Goal: Check status: Check status

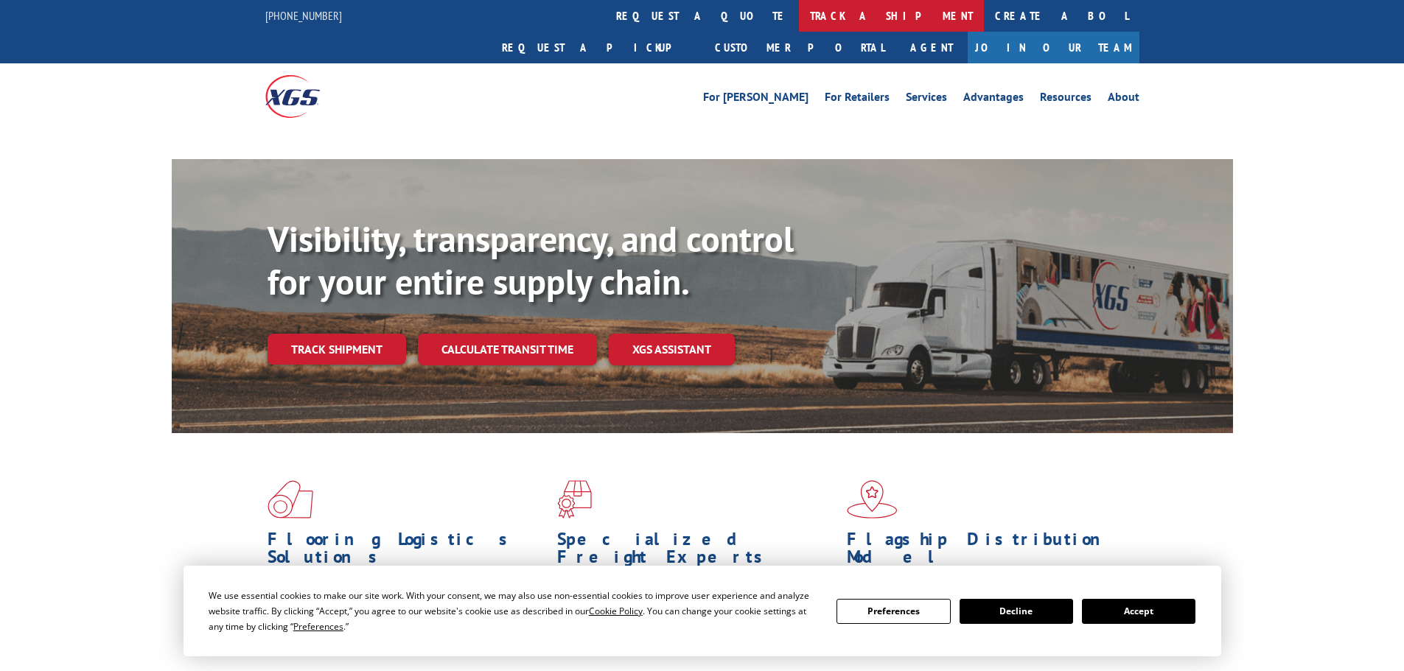
click at [799, 12] on link "track a shipment" at bounding box center [891, 16] width 185 height 32
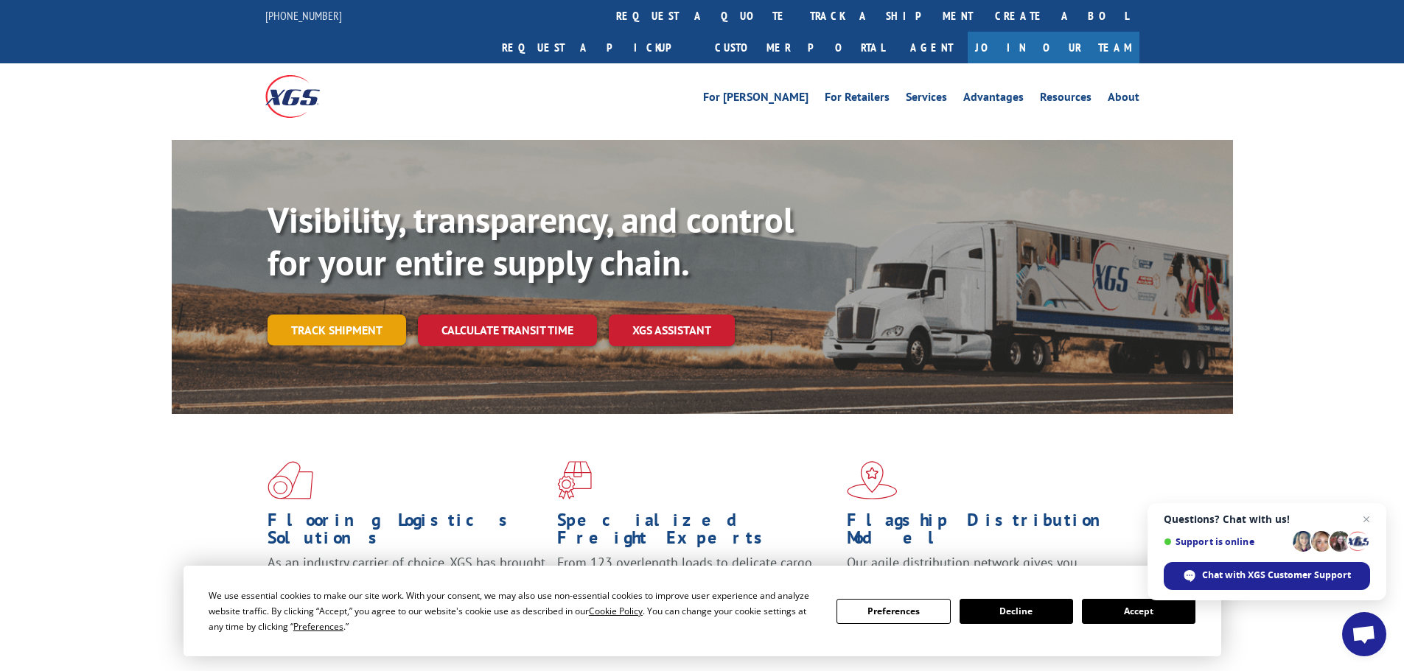
click at [312, 315] on link "Track shipment" at bounding box center [336, 330] width 139 height 31
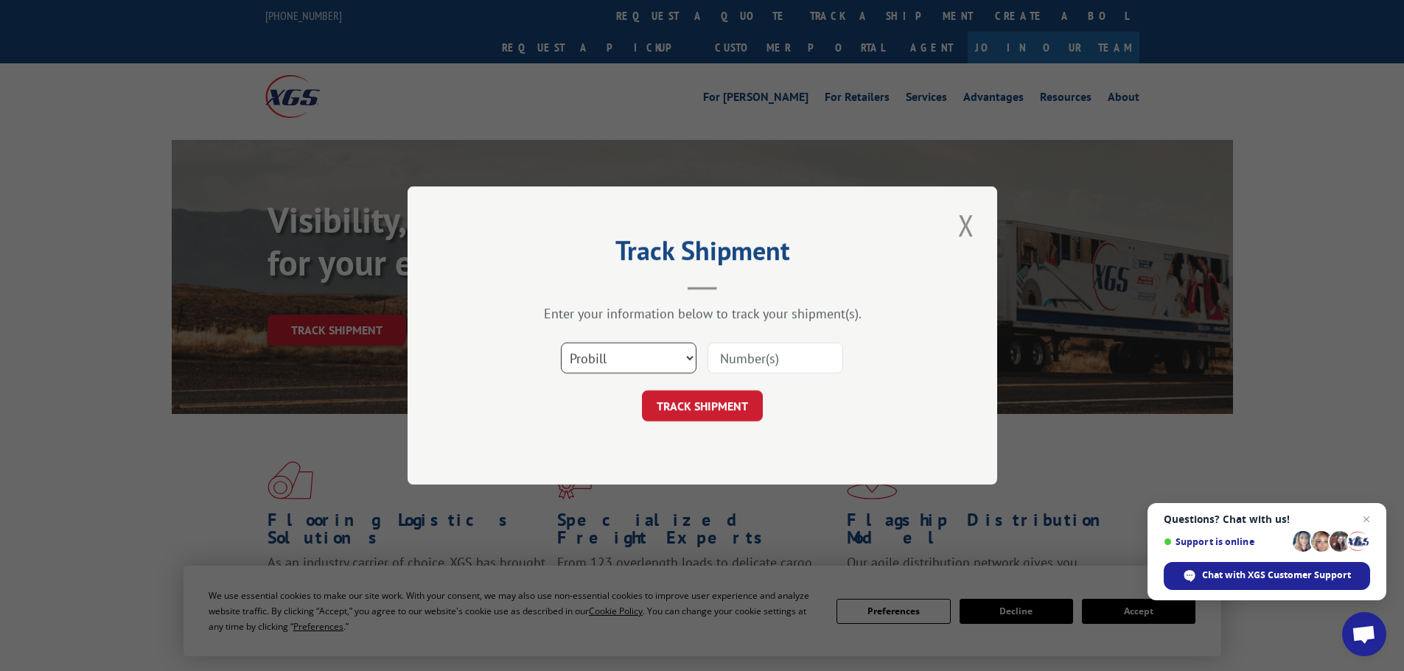
click at [646, 367] on select "Select category... Probill BOL PO" at bounding box center [629, 358] width 136 height 31
select select "po"
click at [561, 343] on select "Select category... Probill BOL PO" at bounding box center [629, 358] width 136 height 31
click at [713, 370] on input at bounding box center [775, 358] width 136 height 31
paste input "15549775"
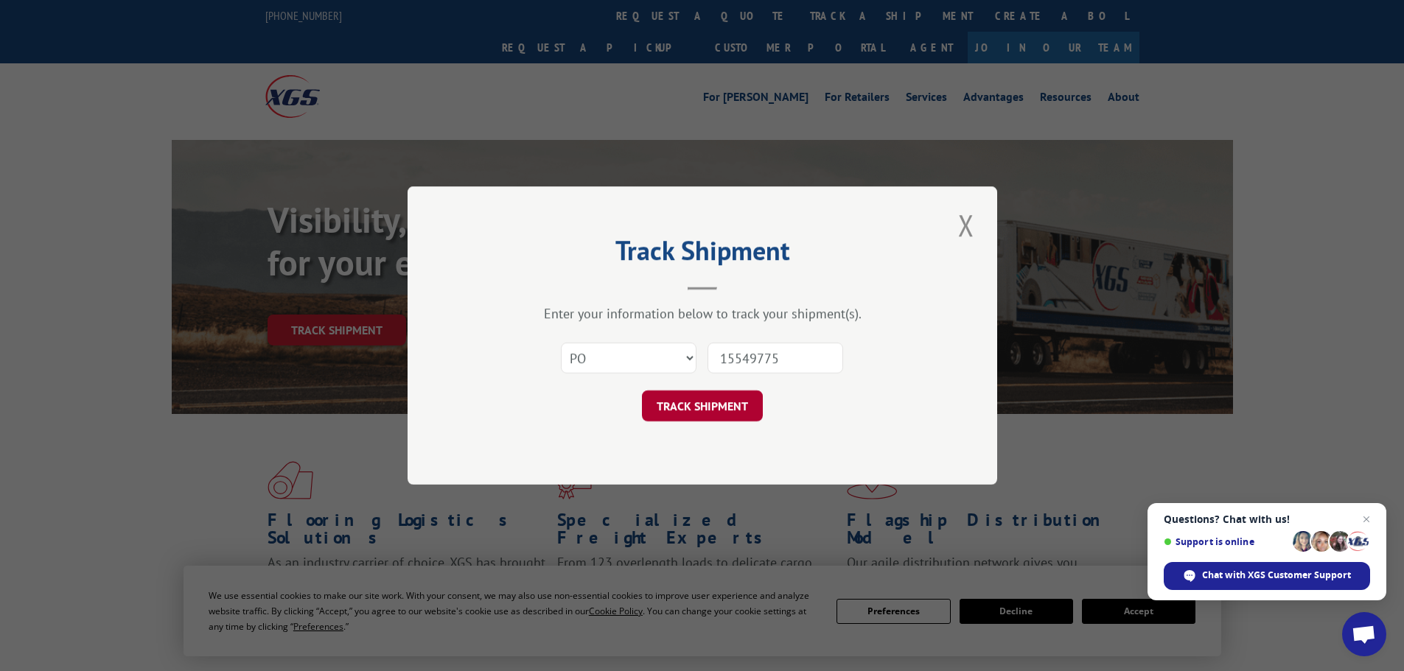
type input "15549775"
click at [721, 407] on button "TRACK SHIPMENT" at bounding box center [702, 406] width 121 height 31
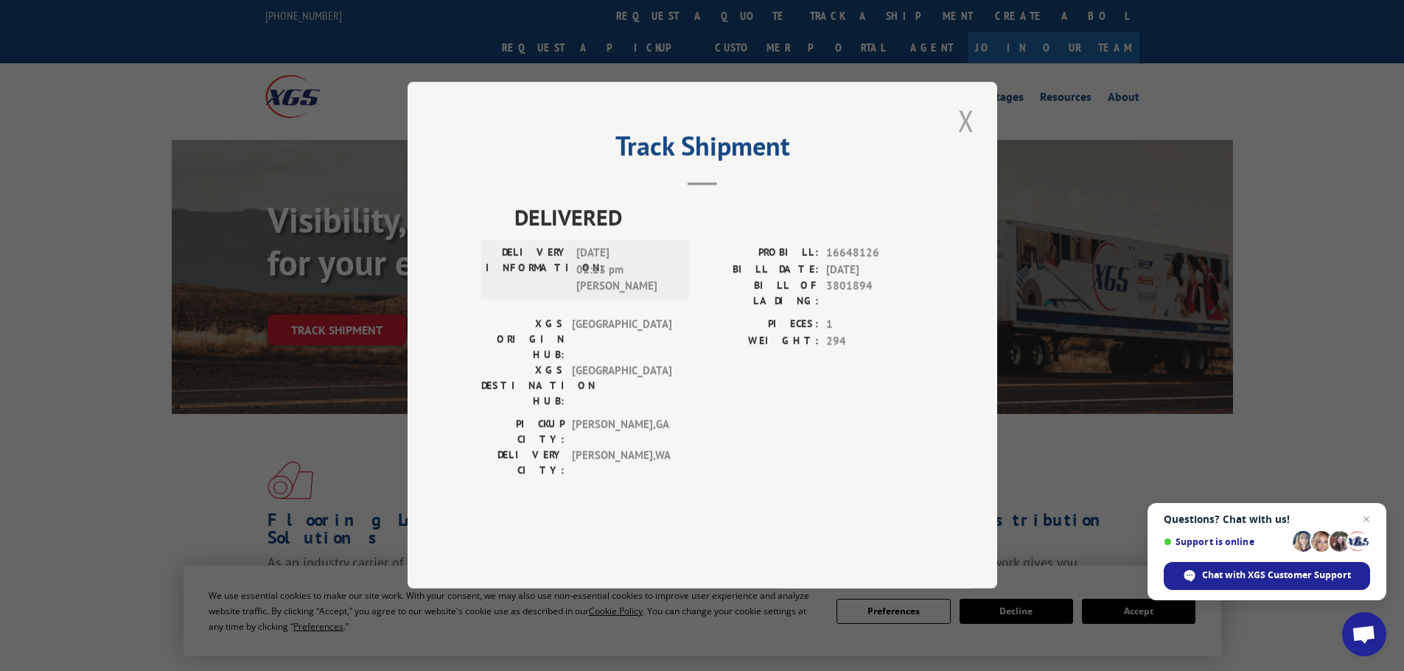
click at [962, 141] on button "Close modal" at bounding box center [965, 120] width 25 height 41
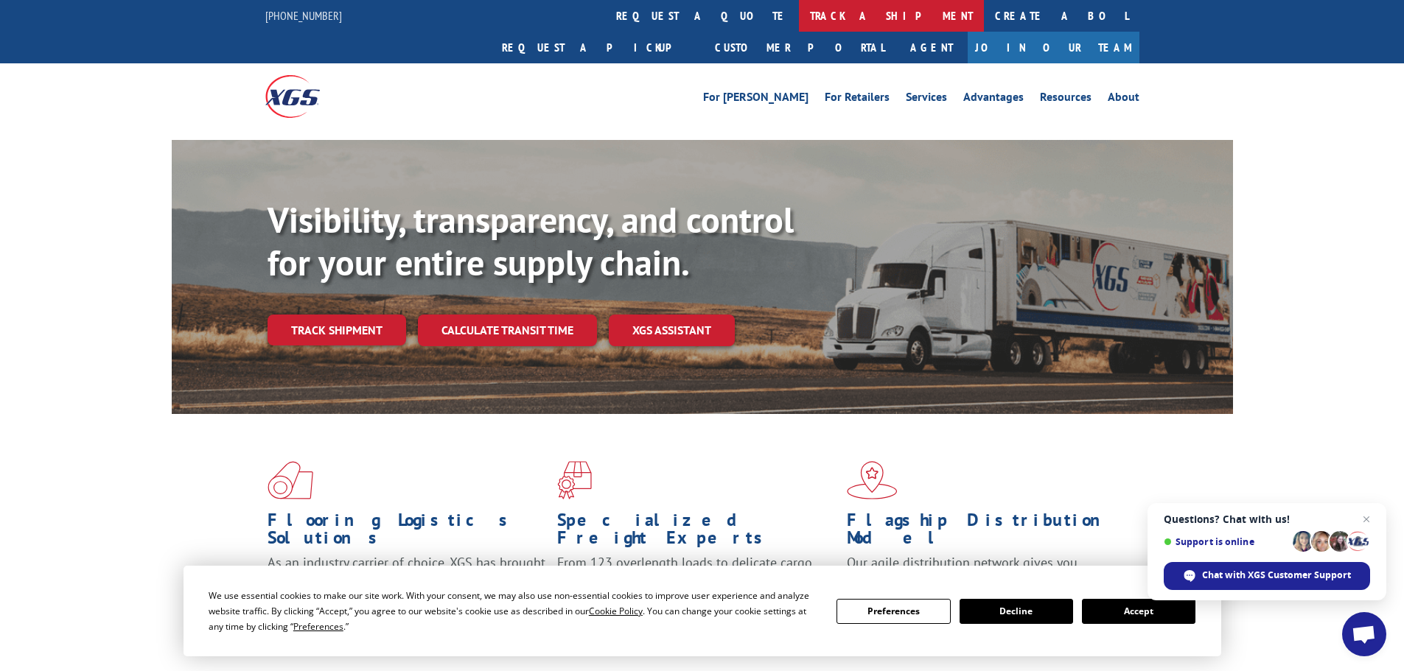
click at [799, 21] on link "track a shipment" at bounding box center [891, 16] width 185 height 32
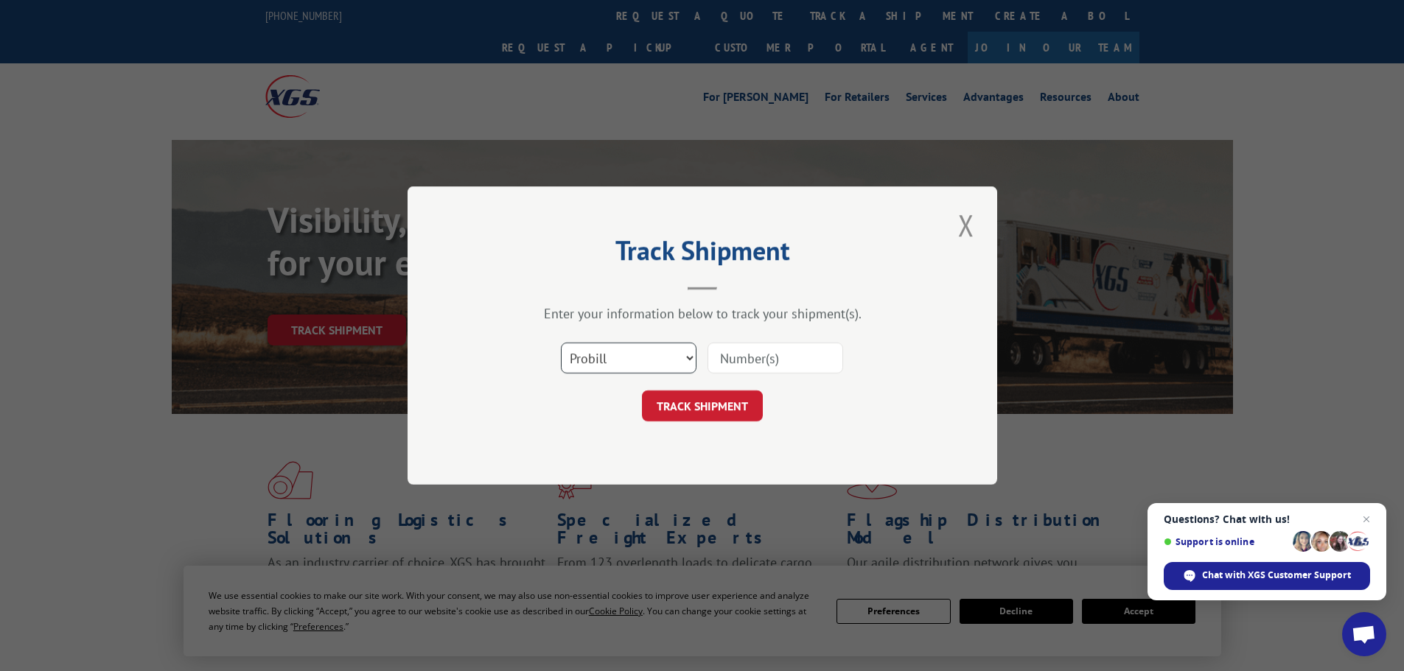
click at [632, 367] on select "Select category... Probill BOL PO" at bounding box center [629, 358] width 136 height 31
select select "po"
click at [561, 343] on select "Select category... Probill BOL PO" at bounding box center [629, 358] width 136 height 31
click at [767, 351] on input at bounding box center [775, 358] width 136 height 31
paste input "15549775"
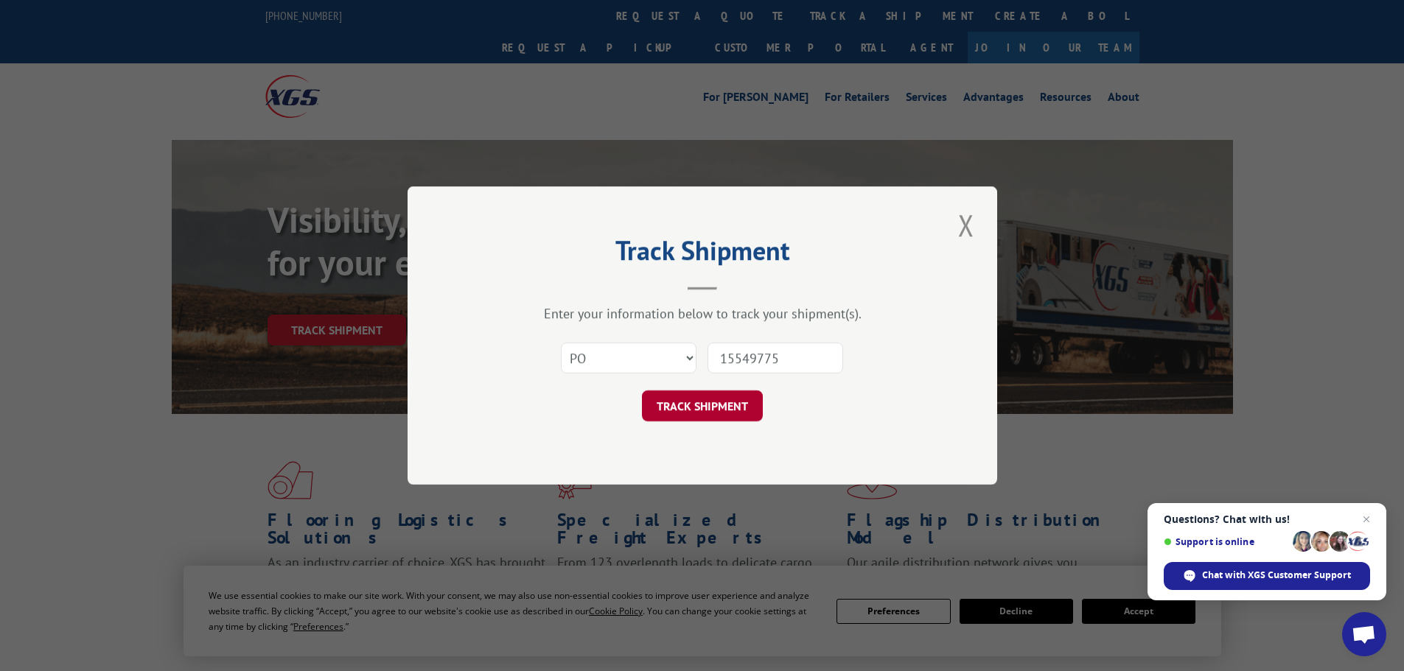
type input "15549775"
click at [713, 419] on button "TRACK SHIPMENT" at bounding box center [702, 406] width 121 height 31
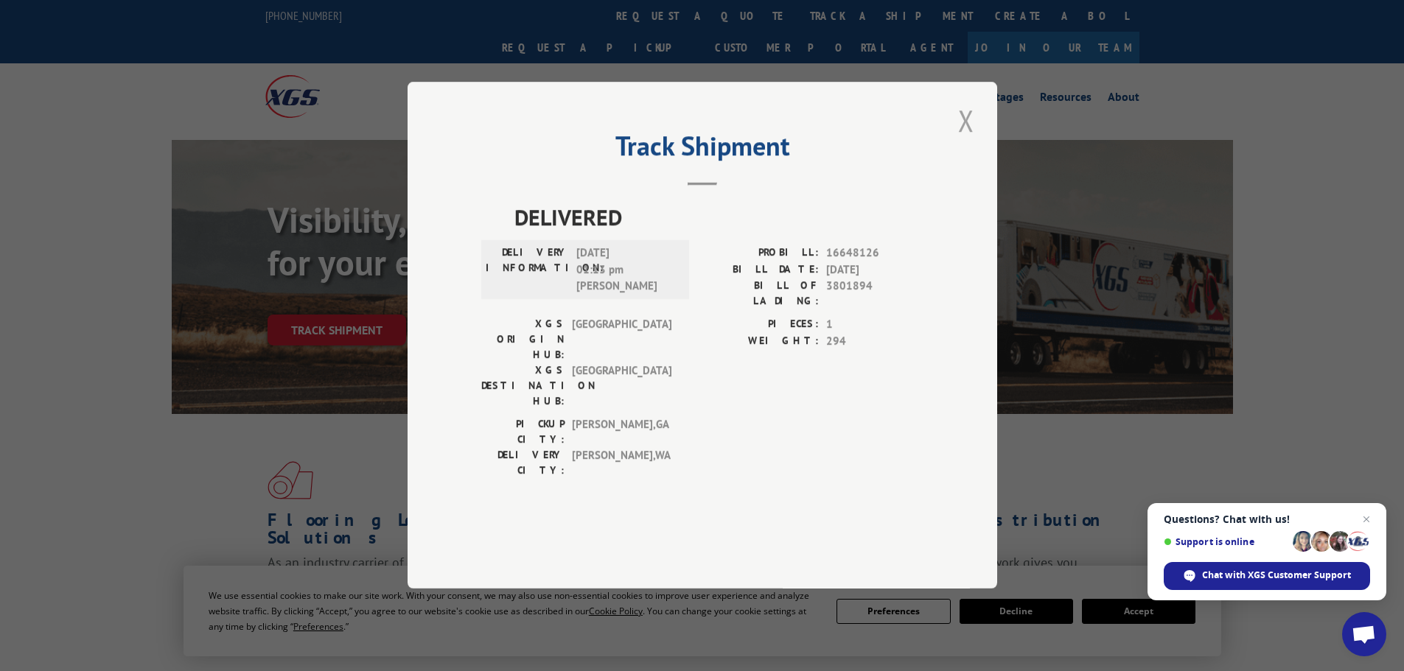
click at [967, 141] on button "Close modal" at bounding box center [965, 120] width 25 height 41
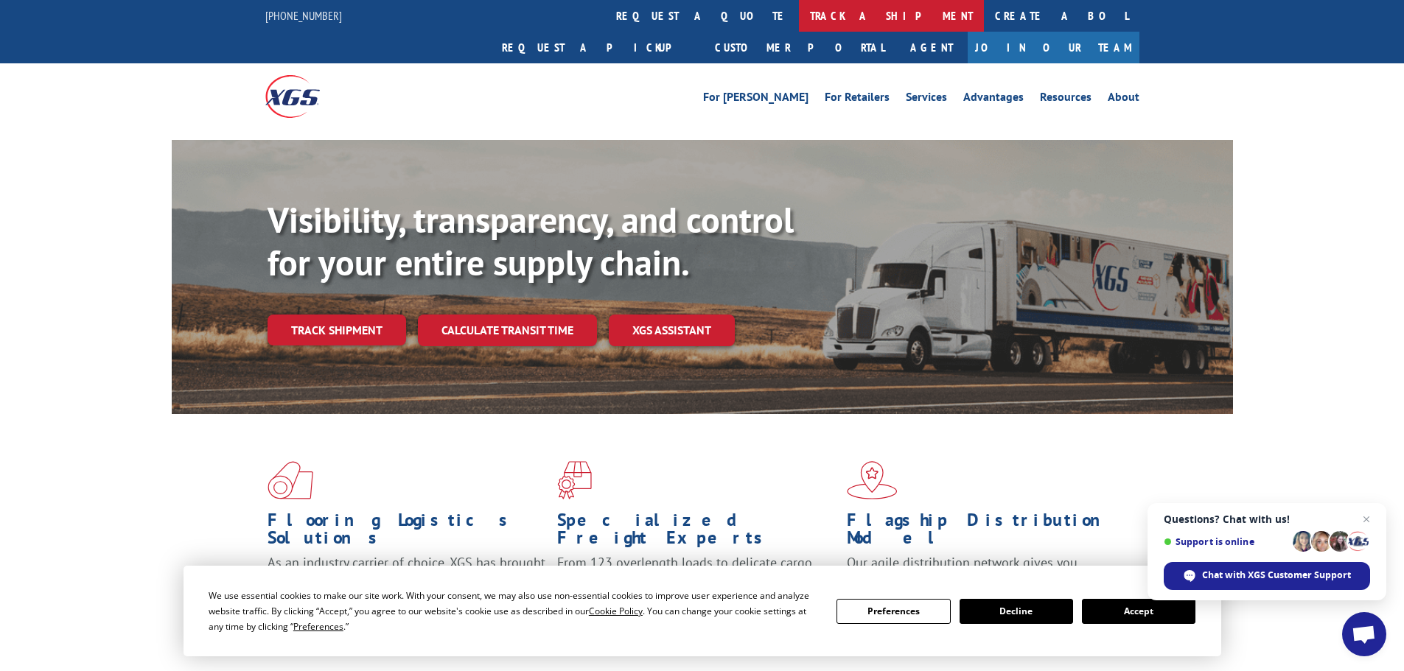
click at [799, 8] on link "track a shipment" at bounding box center [891, 16] width 185 height 32
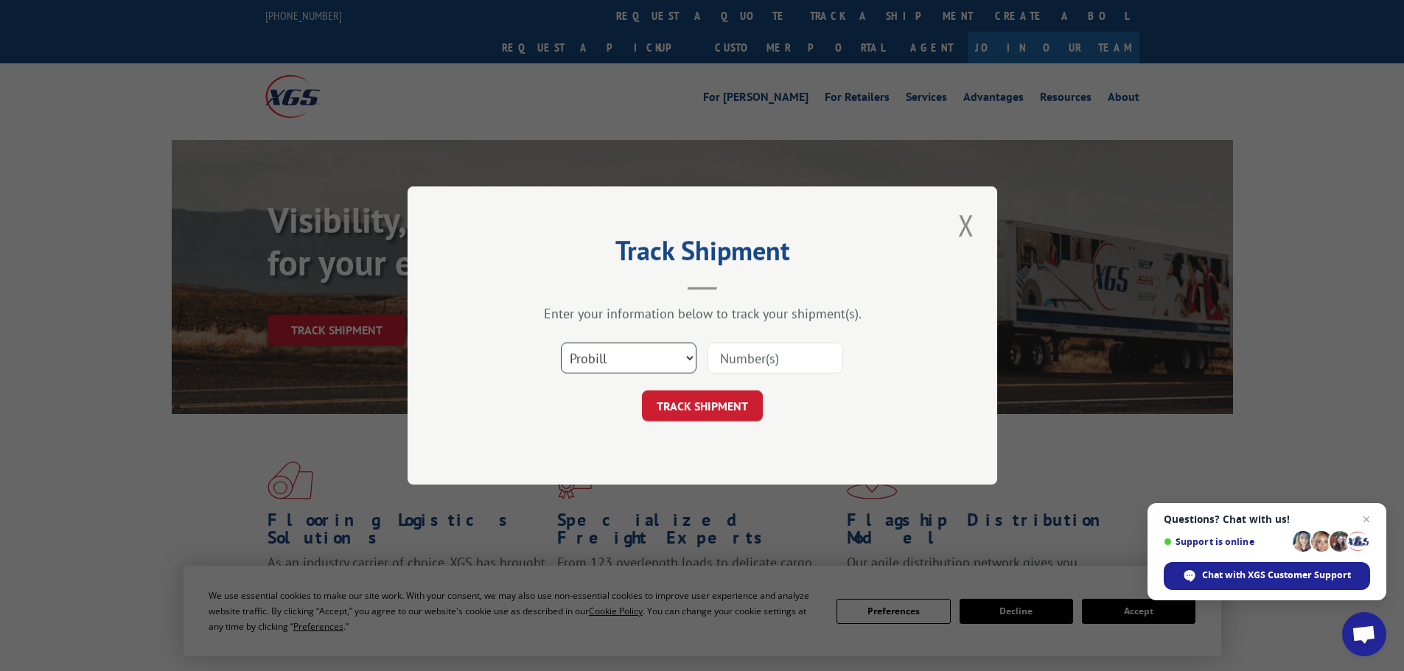
click at [617, 355] on select "Select category... Probill BOL PO" at bounding box center [629, 358] width 136 height 31
select select "bol"
click at [561, 343] on select "Select category... Probill BOL PO" at bounding box center [629, 358] width 136 height 31
click at [758, 358] on input at bounding box center [775, 358] width 136 height 31
paste input "6763009"
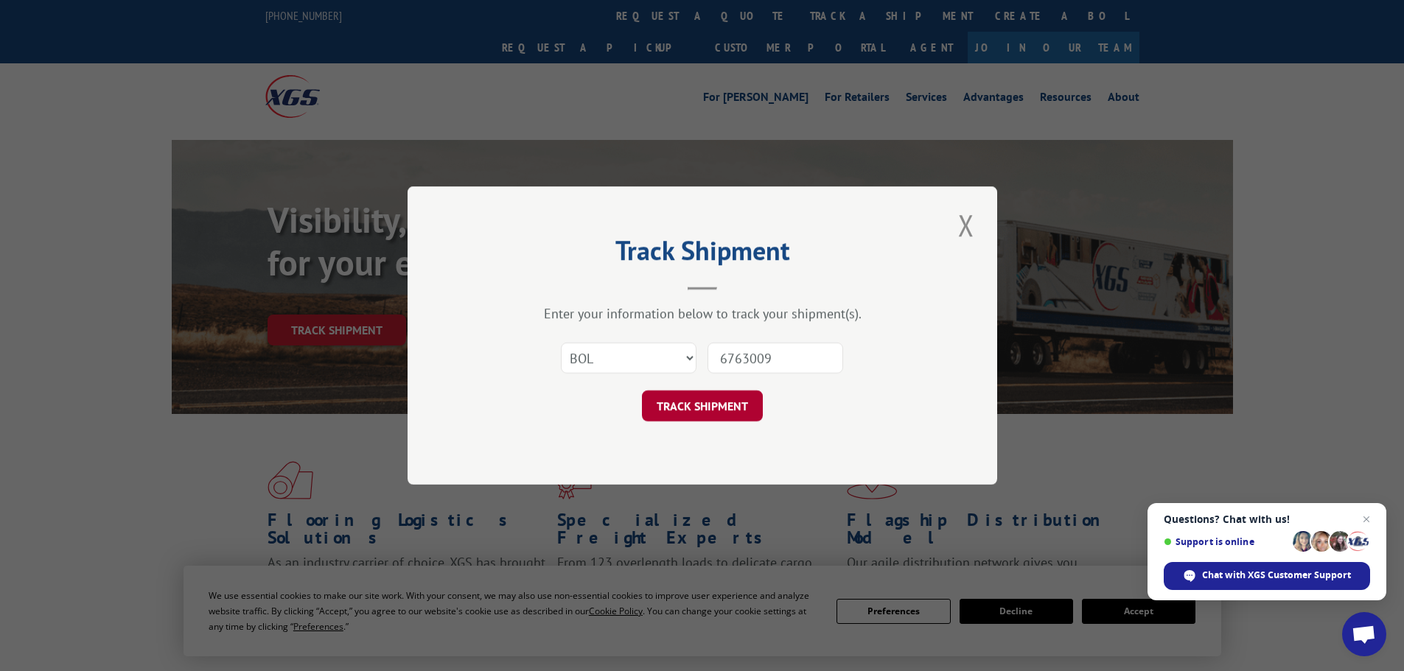
type input "6763009"
click at [712, 408] on button "TRACK SHIPMENT" at bounding box center [702, 406] width 121 height 31
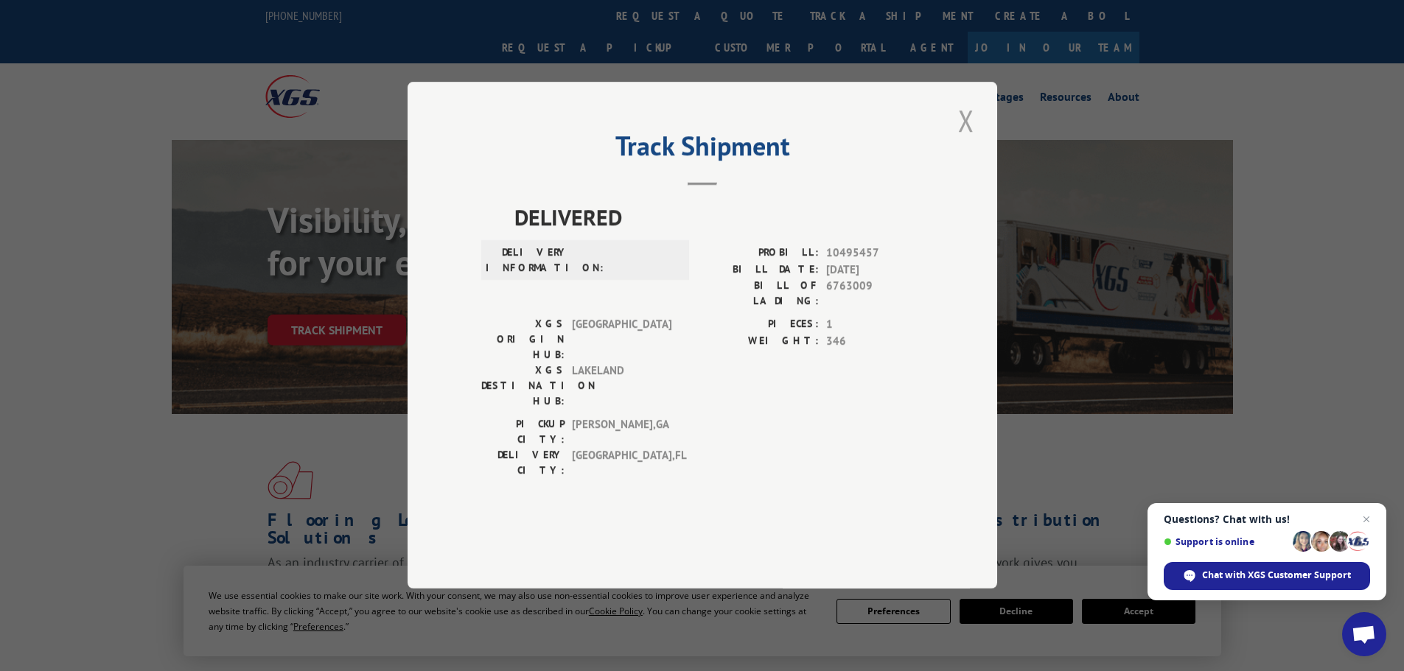
click at [965, 141] on button "Close modal" at bounding box center [965, 120] width 25 height 41
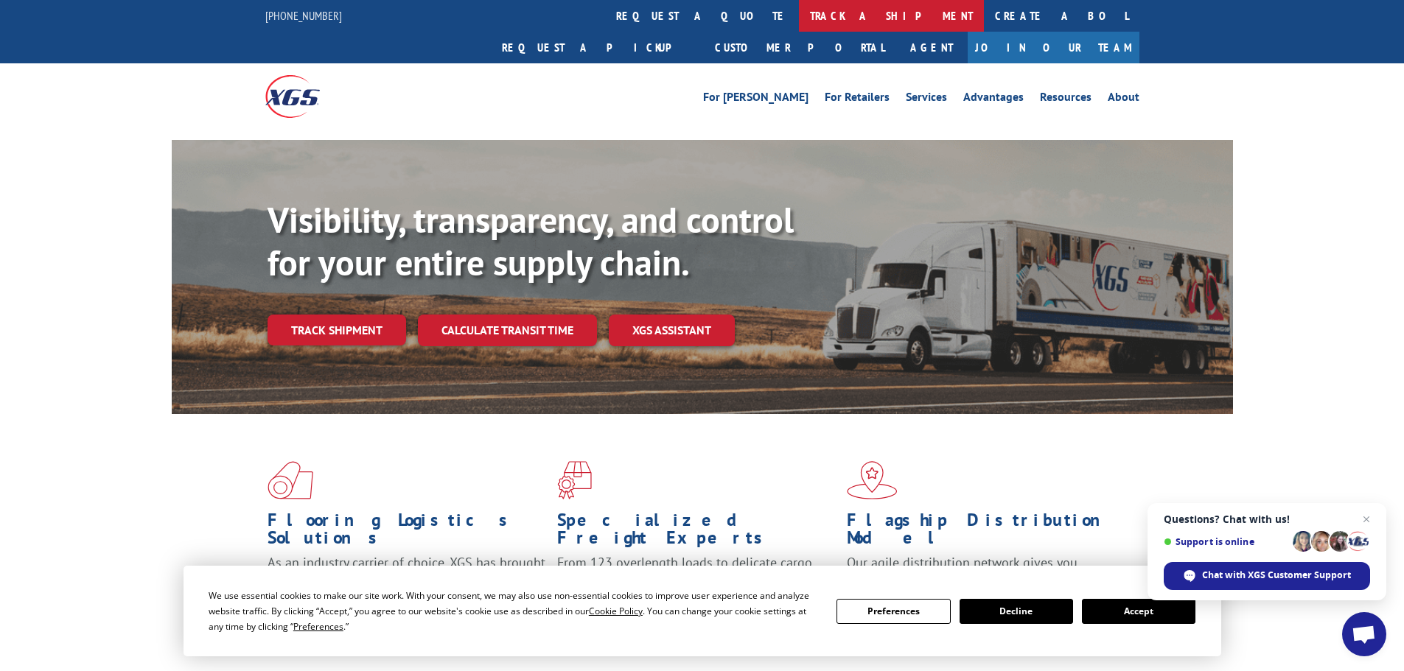
click at [799, 18] on link "track a shipment" at bounding box center [891, 16] width 185 height 32
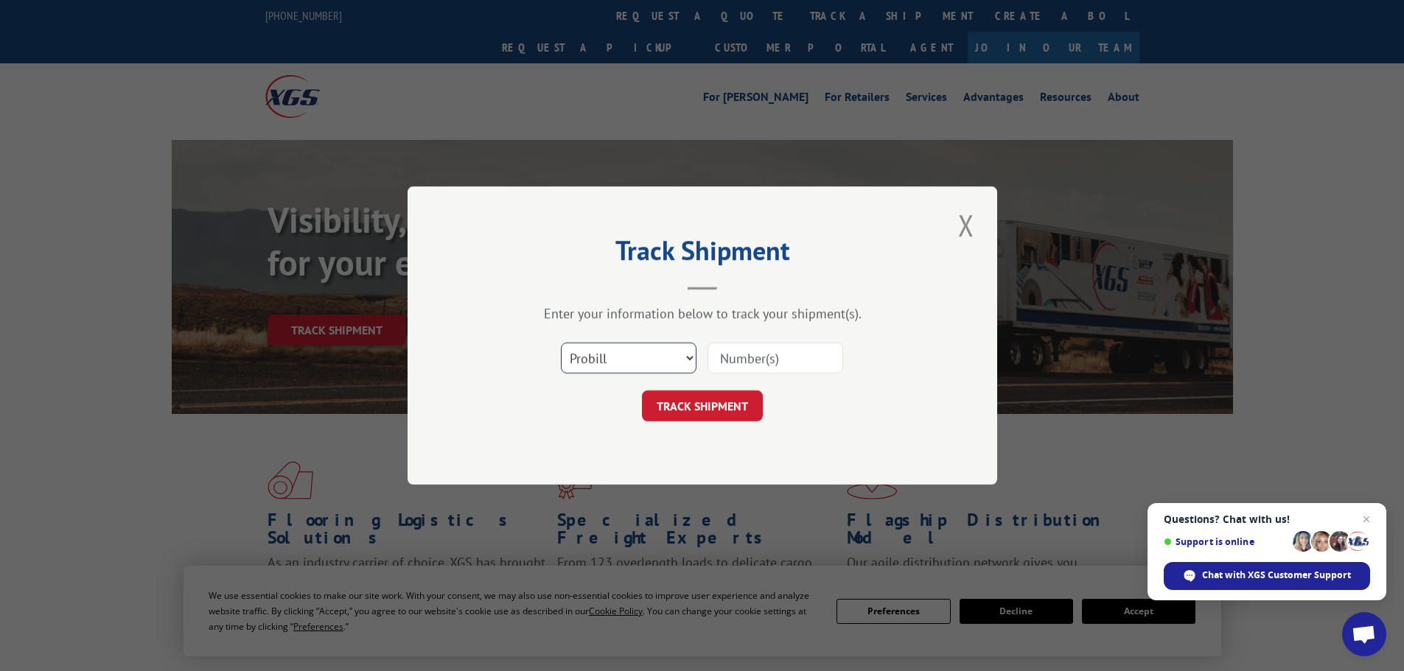
click at [626, 368] on select "Select category... Probill BOL PO" at bounding box center [629, 358] width 136 height 31
select select "po"
click at [561, 343] on select "Select category... Probill BOL PO" at bounding box center [629, 358] width 136 height 31
click at [746, 363] on input at bounding box center [775, 358] width 136 height 31
paste input "15549691"
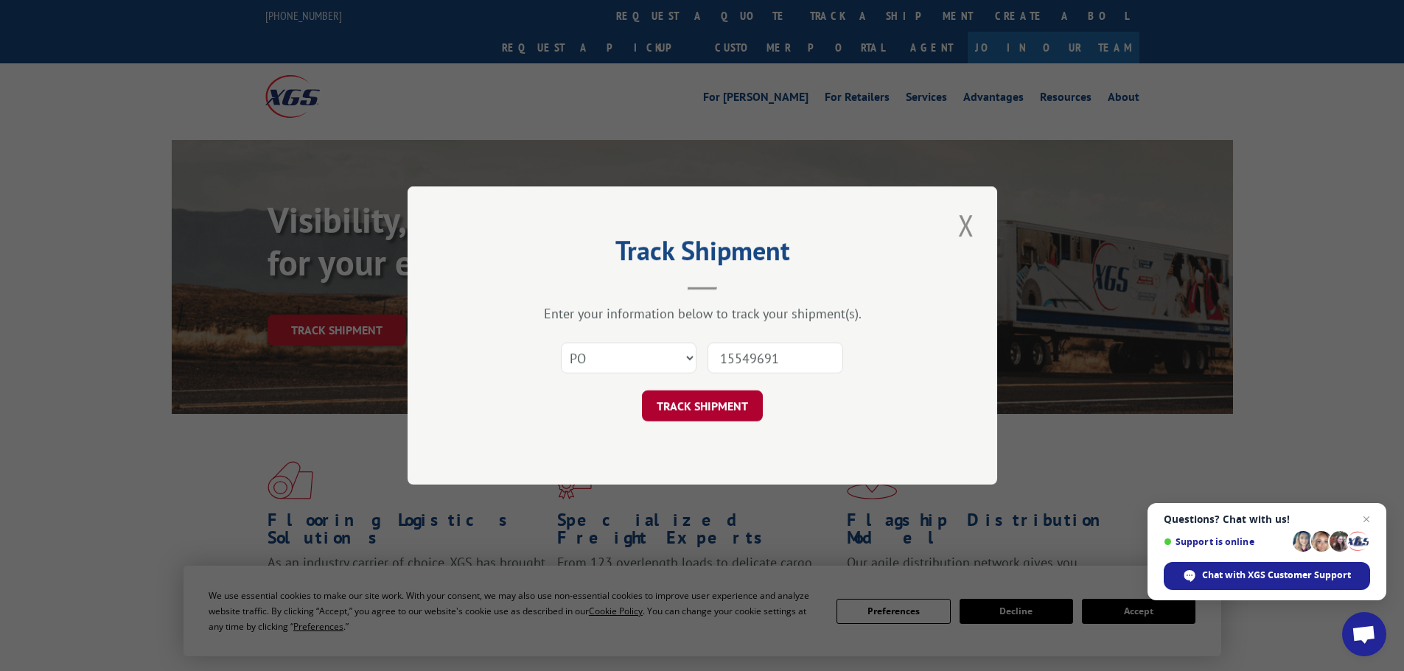
type input "15549691"
click at [721, 418] on button "TRACK SHIPMENT" at bounding box center [702, 406] width 121 height 31
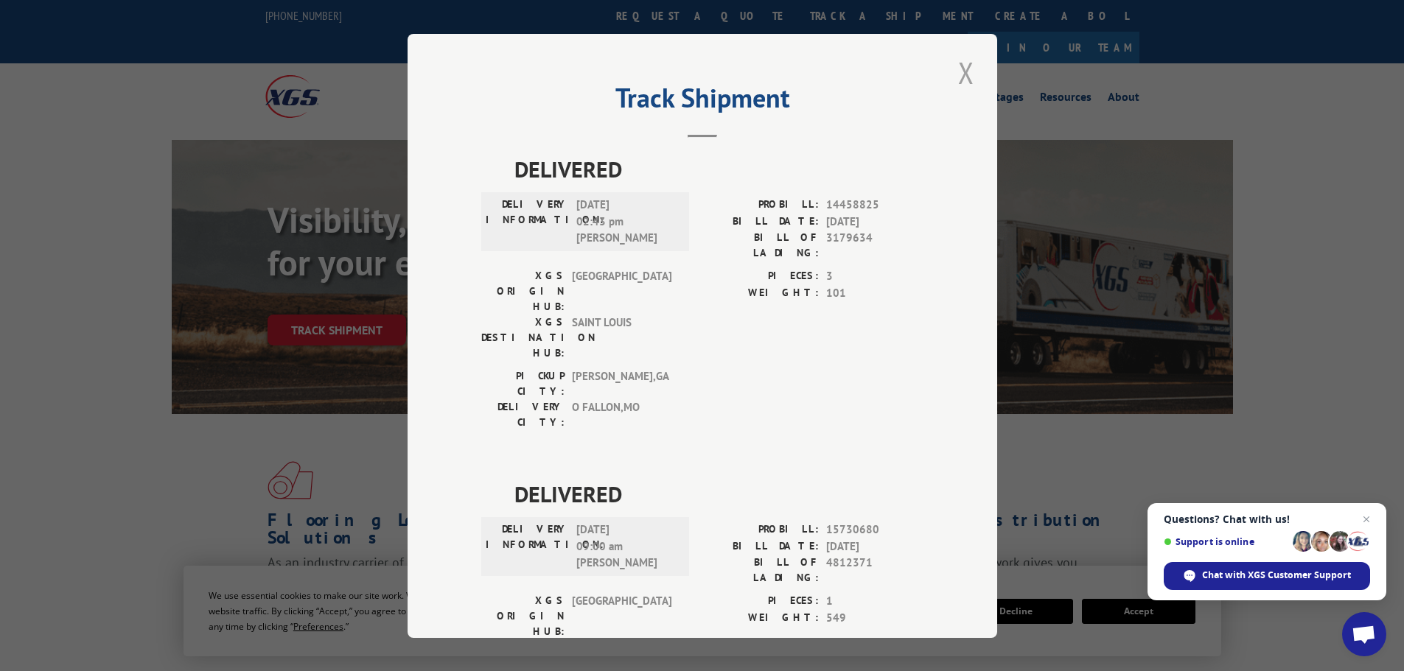
click at [953, 83] on button "Close modal" at bounding box center [965, 72] width 25 height 41
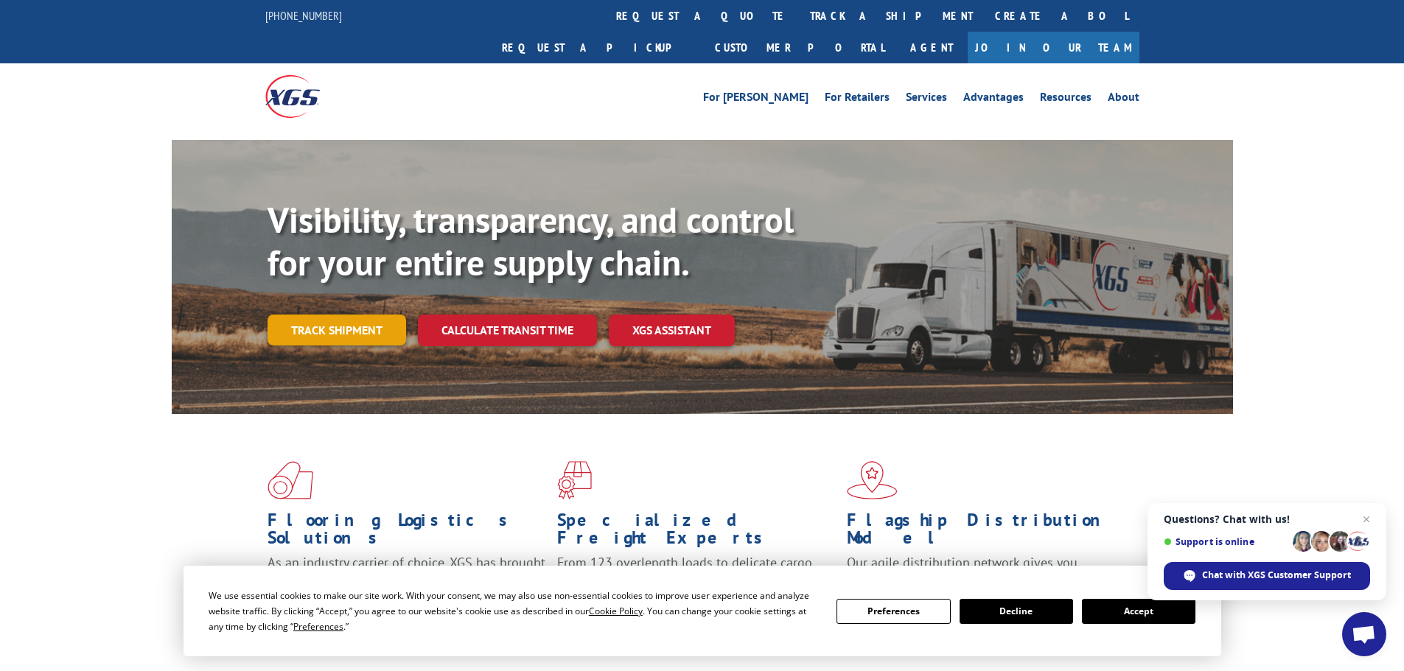
click at [315, 315] on link "Track shipment" at bounding box center [336, 330] width 139 height 31
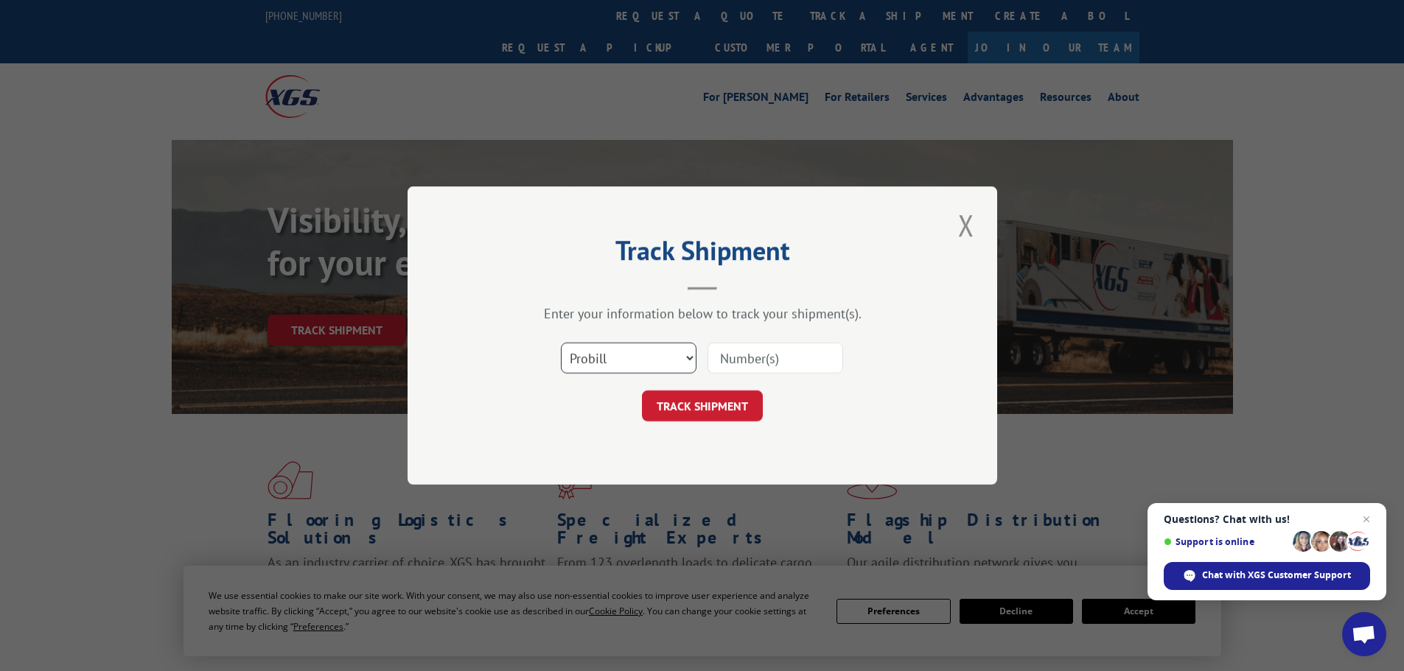
drag, startPoint x: 659, startPoint y: 351, endPoint x: 657, endPoint y: 362, distance: 11.3
click at [659, 351] on select "Select category... Probill BOL PO" at bounding box center [629, 358] width 136 height 31
select select "po"
click at [561, 343] on select "Select category... Probill BOL PO" at bounding box center [629, 358] width 136 height 31
click at [722, 361] on input at bounding box center [775, 358] width 136 height 31
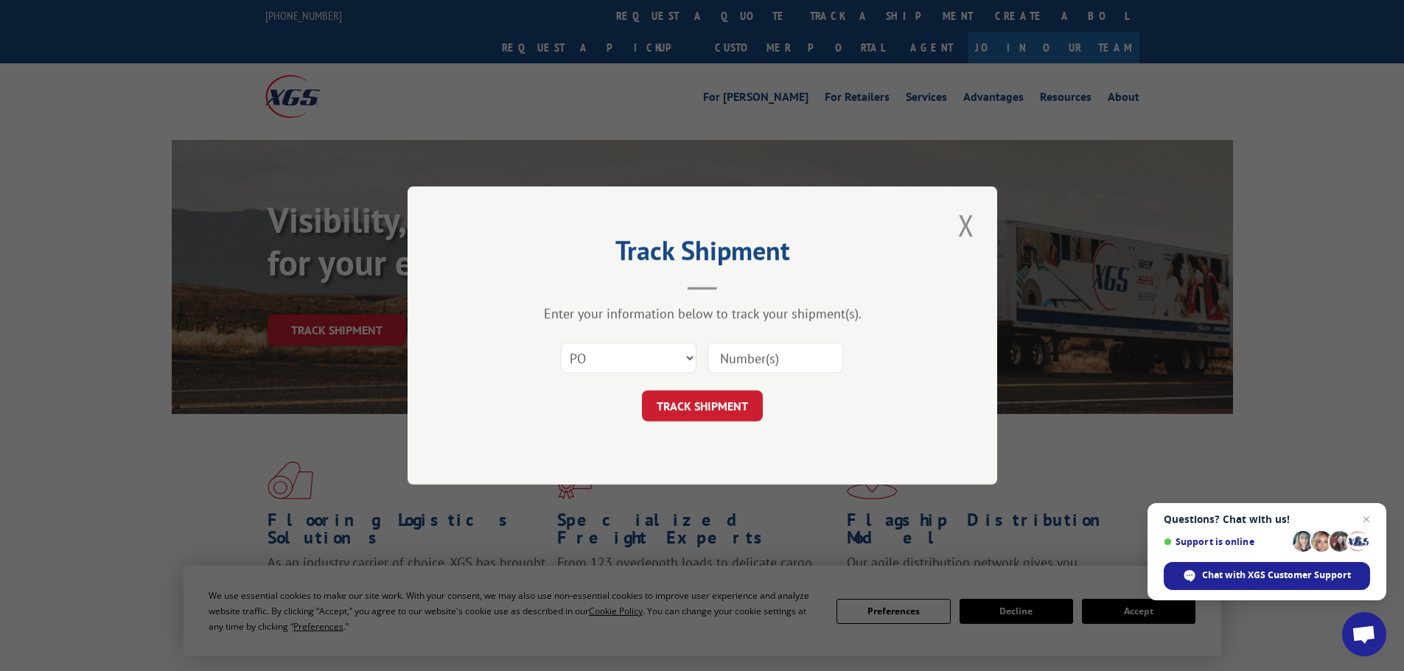
paste input "15549694"
type input "15549694"
click at [731, 406] on button "TRACK SHIPMENT" at bounding box center [702, 406] width 121 height 31
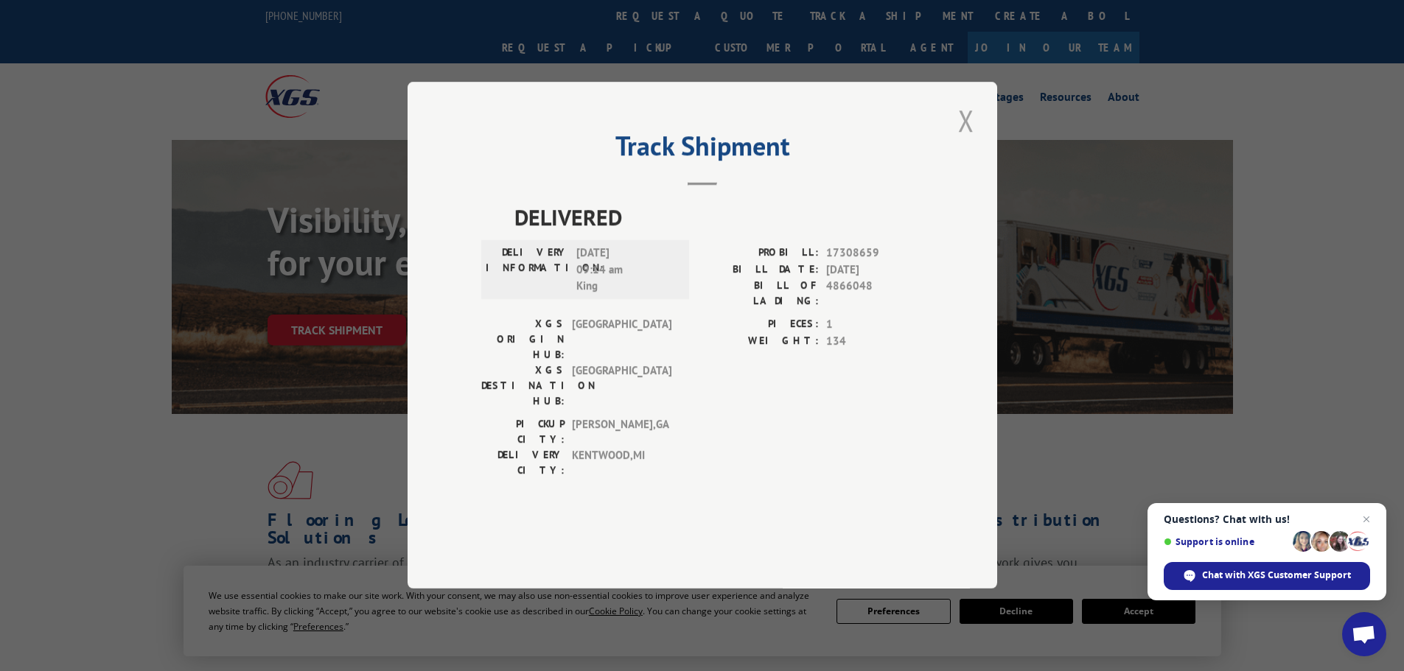
click at [969, 141] on button "Close modal" at bounding box center [965, 120] width 25 height 41
